Goal: Information Seeking & Learning: Compare options

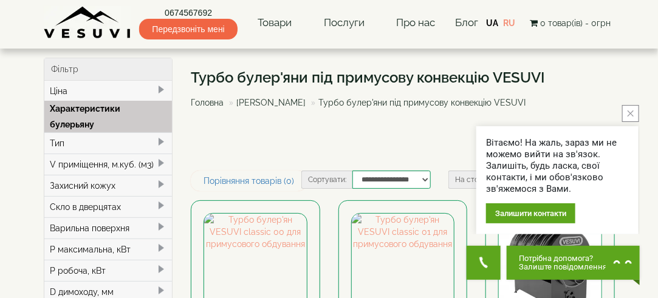
click at [120, 217] on div "Варильна поверхня" at bounding box center [108, 227] width 128 height 21
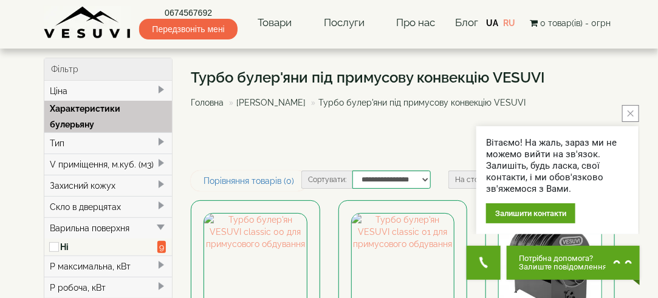
click at [634, 112] on button "close button" at bounding box center [630, 113] width 17 height 17
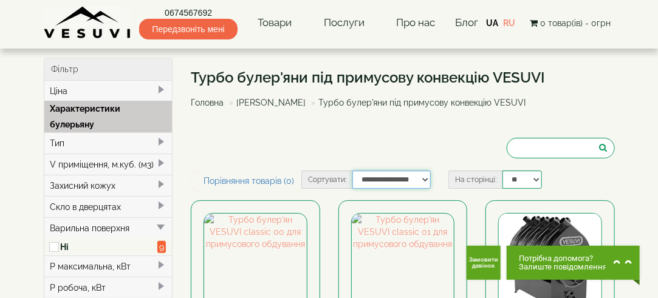
click at [425, 176] on select "**********" at bounding box center [391, 180] width 78 height 18
select select "**********"
click at [352, 171] on select "**********" at bounding box center [391, 180] width 78 height 18
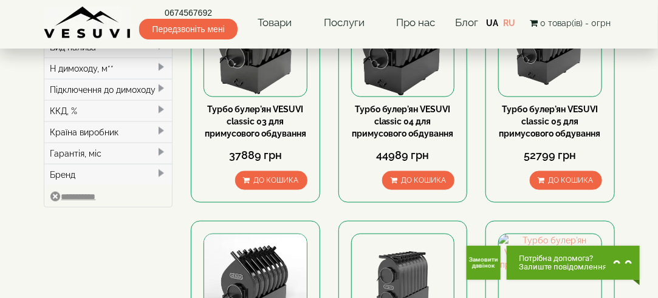
scroll to position [462, 0]
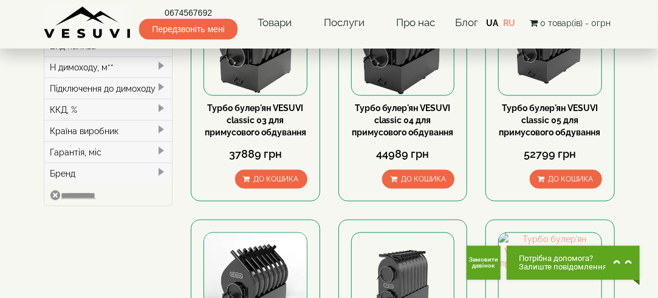
click at [158, 125] on span at bounding box center [161, 130] width 10 height 10
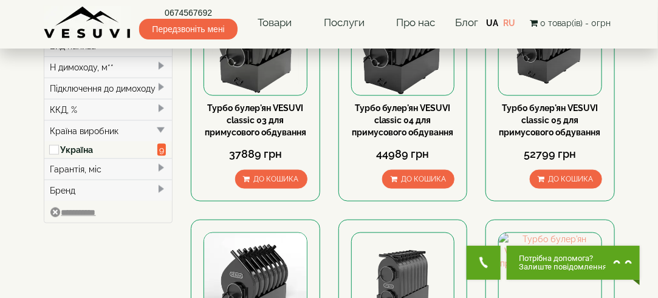
click at [147, 144] on label "Україна" at bounding box center [109, 150] width 97 height 12
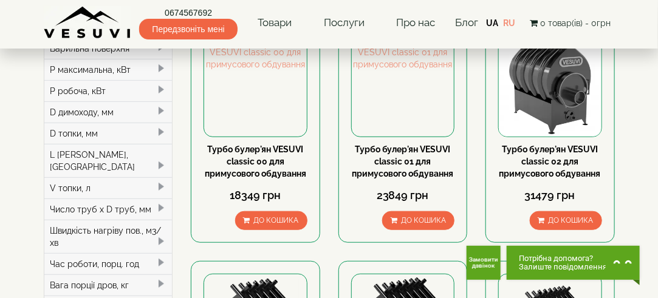
scroll to position [194, 0]
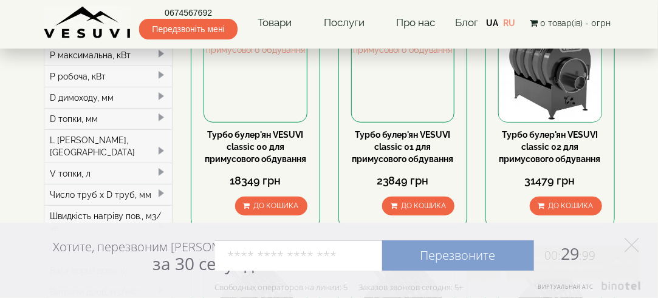
click at [142, 163] on div "V топки, л" at bounding box center [108, 173] width 128 height 21
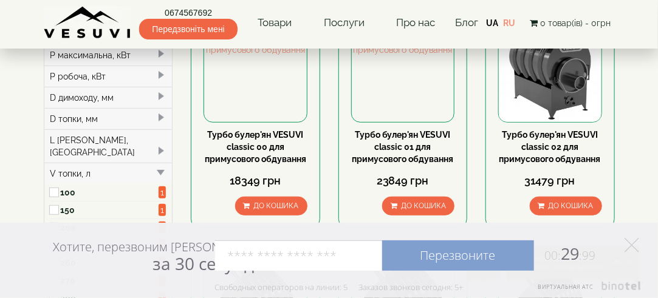
click at [149, 186] on label "100" at bounding box center [110, 192] width 98 height 12
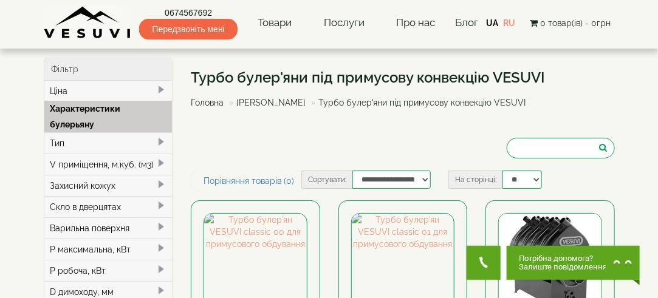
click at [141, 154] on div "V приміщення, м.куб. (м3)" at bounding box center [108, 164] width 128 height 21
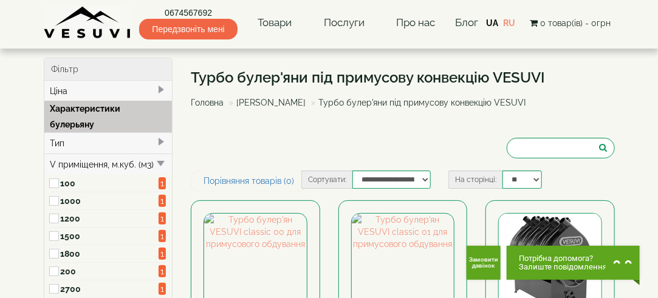
click at [104, 177] on label "100" at bounding box center [110, 183] width 98 height 12
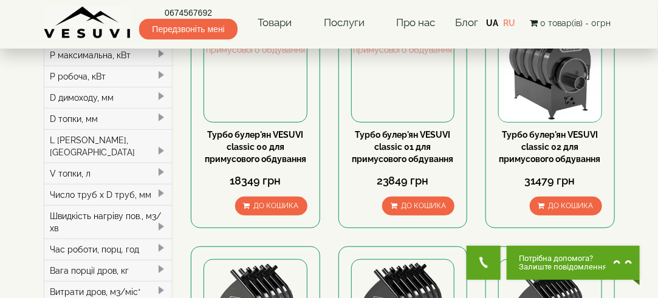
scroll to position [219, 0]
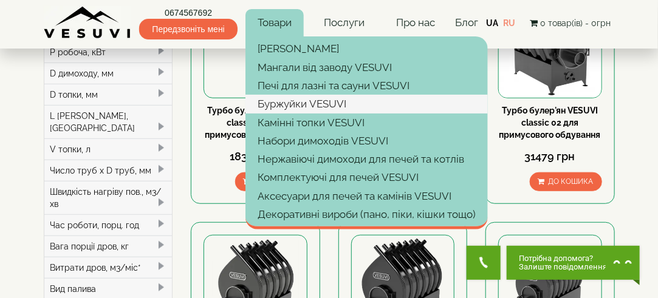
click at [273, 101] on link "Буржуйки VESUVI" at bounding box center [366, 104] width 242 height 18
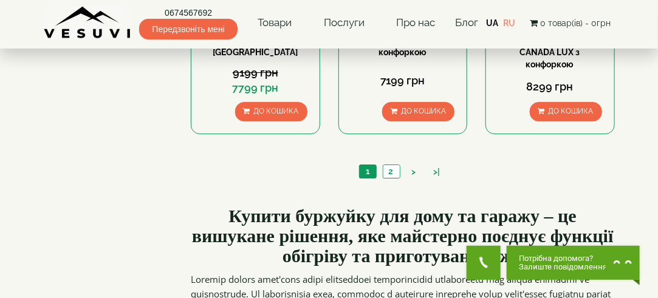
scroll to position [1302, 0]
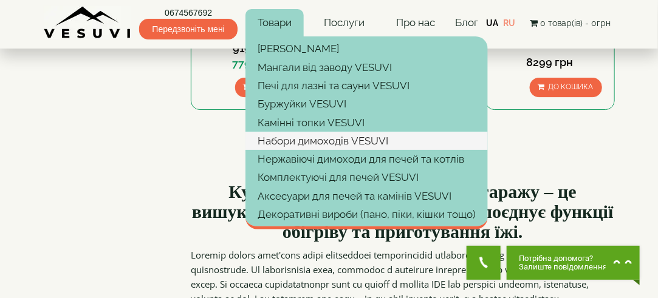
click at [281, 143] on link "Набори димоходів VESUVI" at bounding box center [366, 141] width 242 height 18
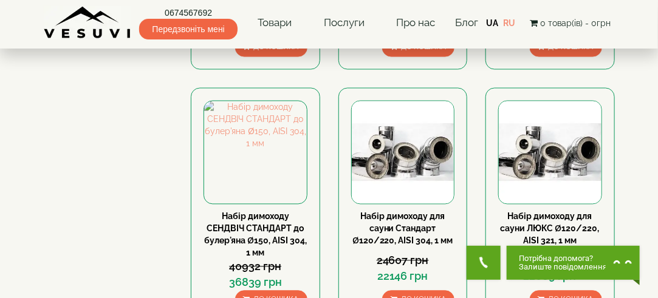
scroll to position [768, 0]
